Goal: Information Seeking & Learning: Learn about a topic

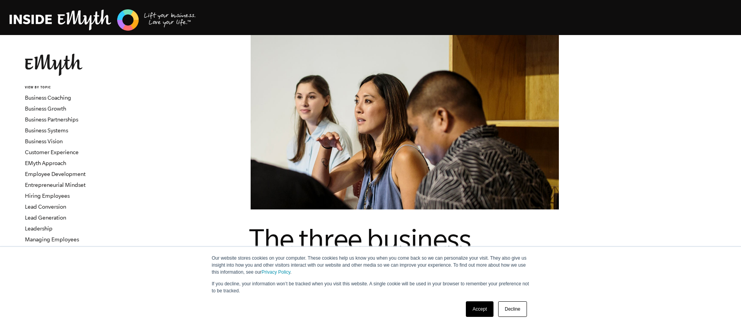
scroll to position [60, 0]
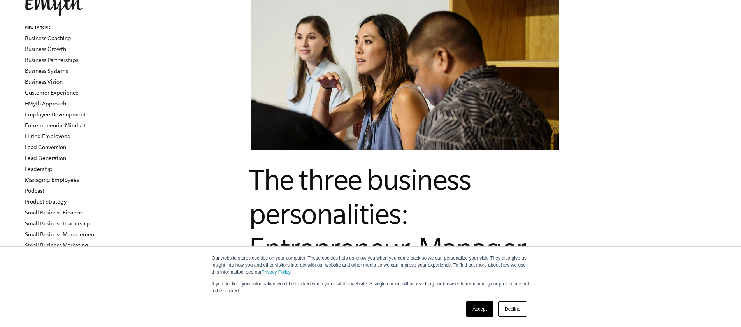
click at [478, 311] on link "Accept" at bounding box center [480, 309] width 28 height 16
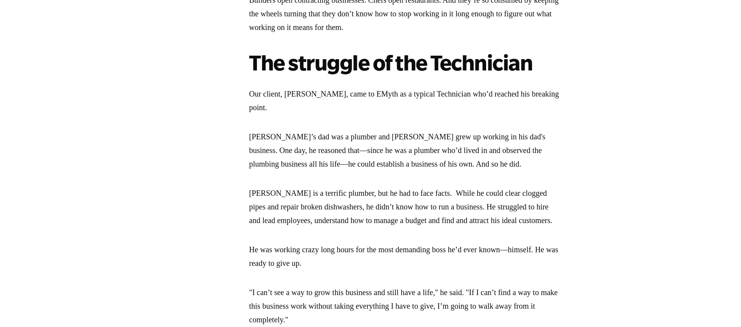
scroll to position [731, 0]
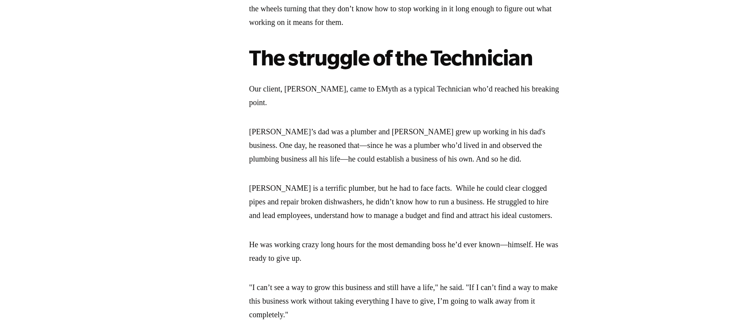
click at [358, 206] on p "[PERSON_NAME] is a terrific plumber, but he had to face facts. While he could c…" at bounding box center [405, 201] width 312 height 41
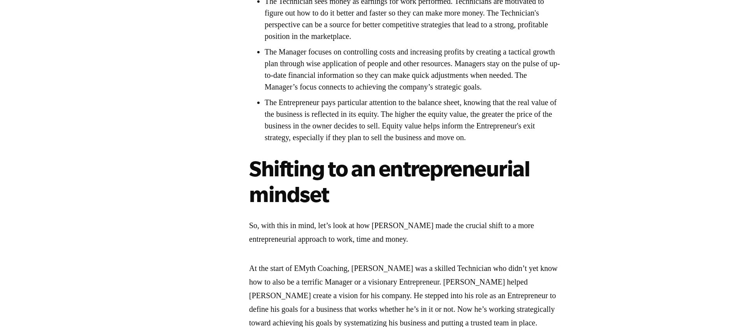
scroll to position [1606, 0]
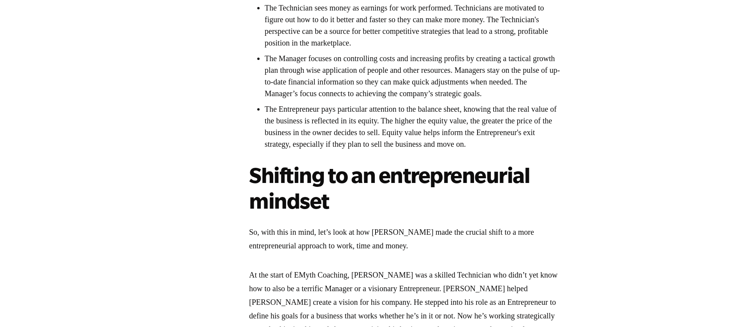
click at [379, 150] on li "The Entrepreneur pays particular attention to the balance sheet, knowing that t…" at bounding box center [413, 126] width 296 height 47
click at [380, 150] on li "The Entrepreneur pays particular attention to the balance sheet, knowing that t…" at bounding box center [413, 126] width 296 height 47
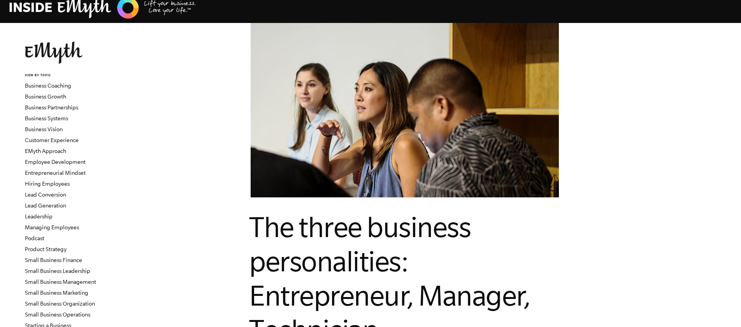
scroll to position [0, 0]
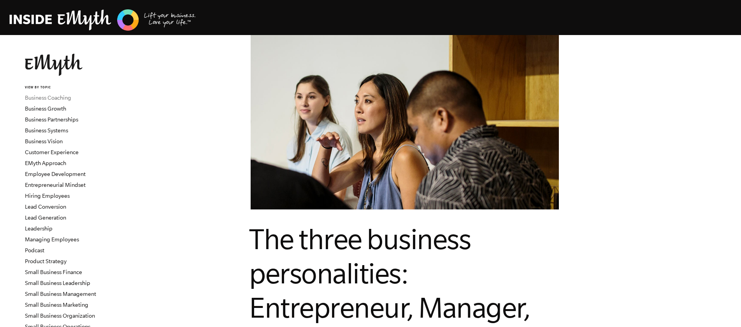
click at [60, 96] on link "Business Coaching" at bounding box center [48, 98] width 46 height 6
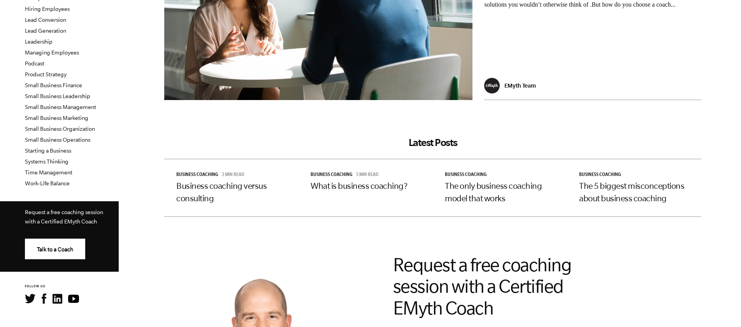
scroll to position [196, 0]
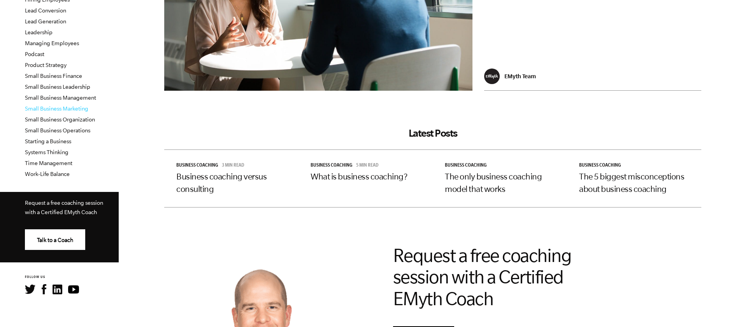
click at [58, 107] on link "Small Business Marketing" at bounding box center [56, 109] width 63 height 6
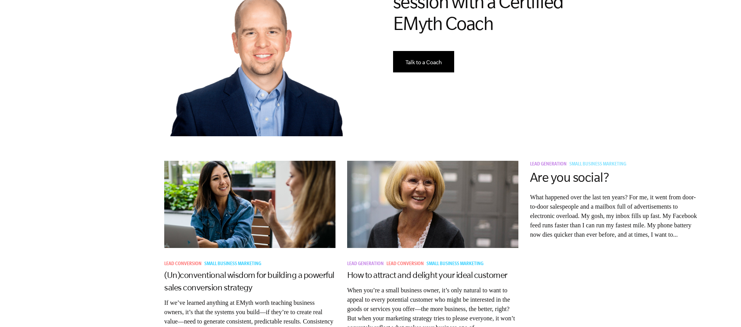
scroll to position [528, 0]
